Goal: Register for event/course

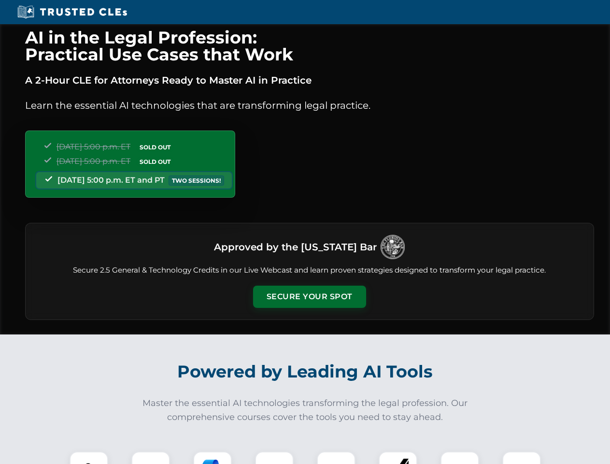
click at [309, 297] on button "Secure Your Spot" at bounding box center [309, 297] width 113 height 22
click at [89, 458] on img at bounding box center [89, 471] width 28 height 28
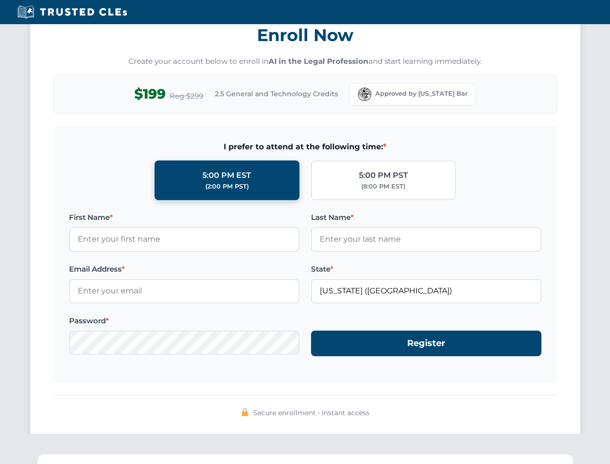
scroll to position [949, 0]
